Goal: Information Seeking & Learning: Understand process/instructions

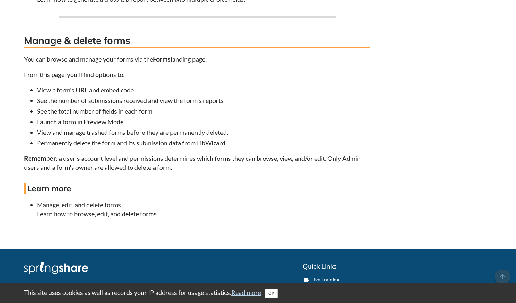
scroll to position [2761, 0]
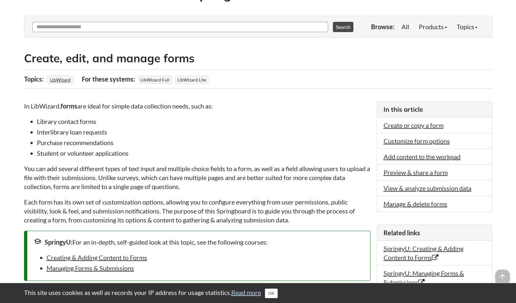
scroll to position [0, 0]
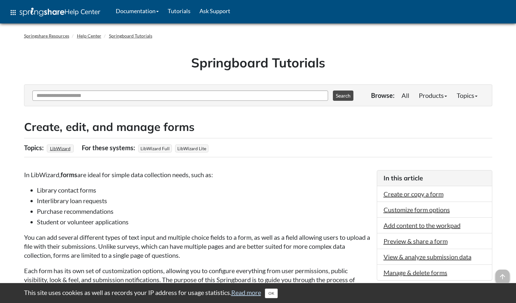
click at [343, 121] on h2 "Create, edit, and manage forms" at bounding box center [258, 127] width 468 height 16
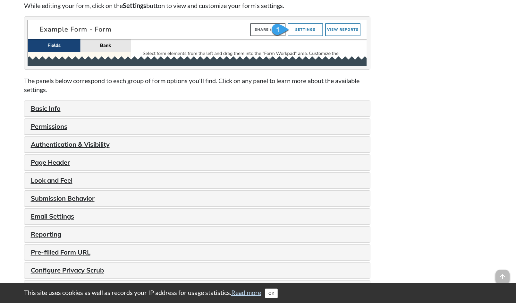
scroll to position [545, 0]
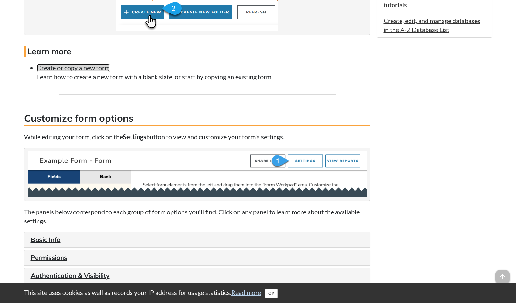
click at [85, 64] on link "Create or copy a new form" at bounding box center [73, 68] width 73 height 8
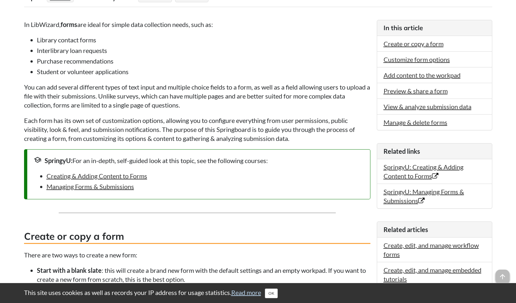
scroll to position [133, 0]
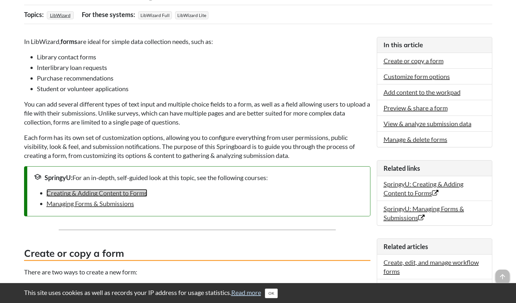
click at [136, 192] on link "Creating & Adding Content to Forms" at bounding box center [96, 193] width 101 height 8
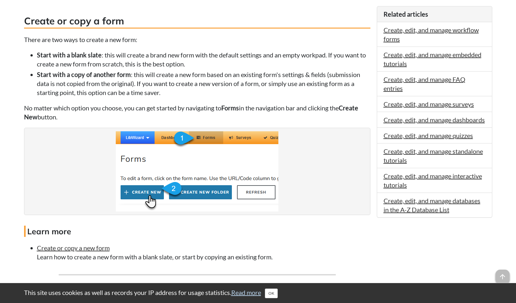
scroll to position [517, 0]
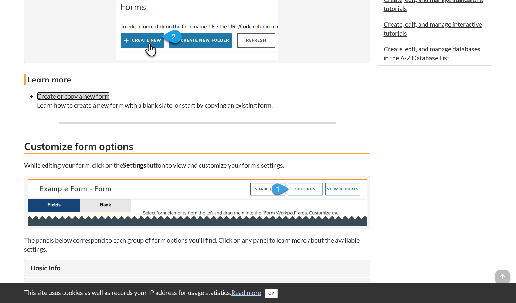
click at [79, 95] on link "Create or copy a new form" at bounding box center [73, 96] width 73 height 8
